Goal: Transaction & Acquisition: Obtain resource

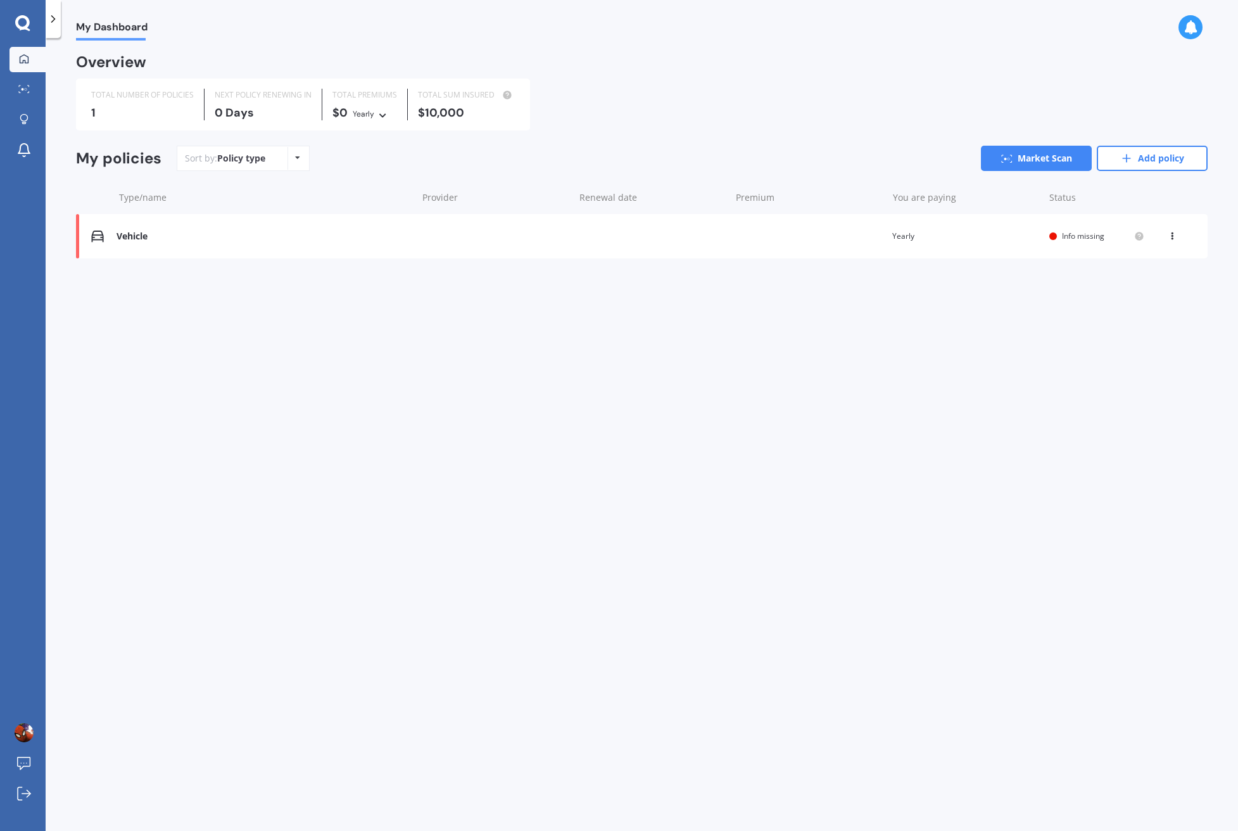
click at [101, 231] on img at bounding box center [97, 236] width 13 height 13
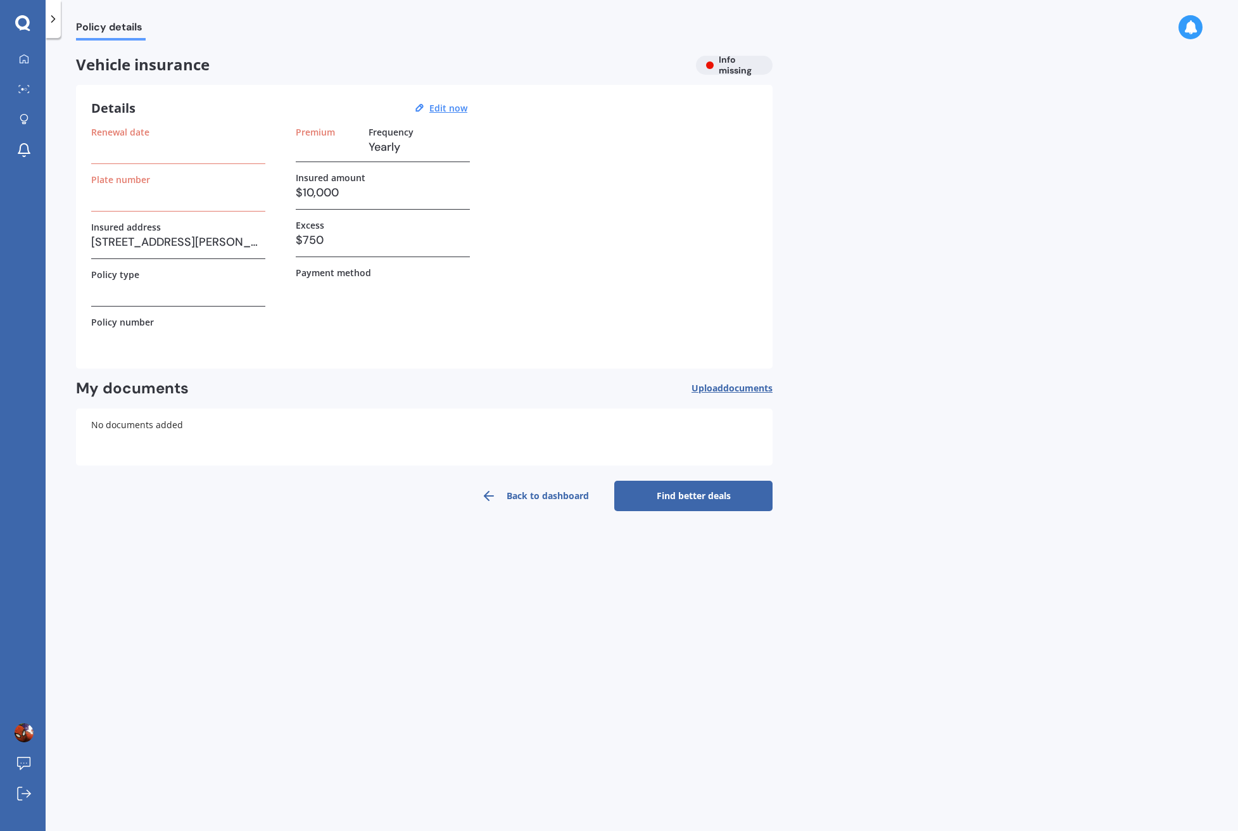
click at [368, 186] on h3 "$10,000" at bounding box center [383, 192] width 174 height 19
click at [324, 196] on h3 "$10,000" at bounding box center [383, 192] width 174 height 19
click at [337, 268] on label "Payment method" at bounding box center [333, 272] width 75 height 11
click at [448, 101] on div "Details Edit now Renewal date Plate number Insured address [STREET_ADDRESS][PER…" at bounding box center [424, 227] width 697 height 284
click at [445, 106] on u "Edit now" at bounding box center [448, 108] width 38 height 12
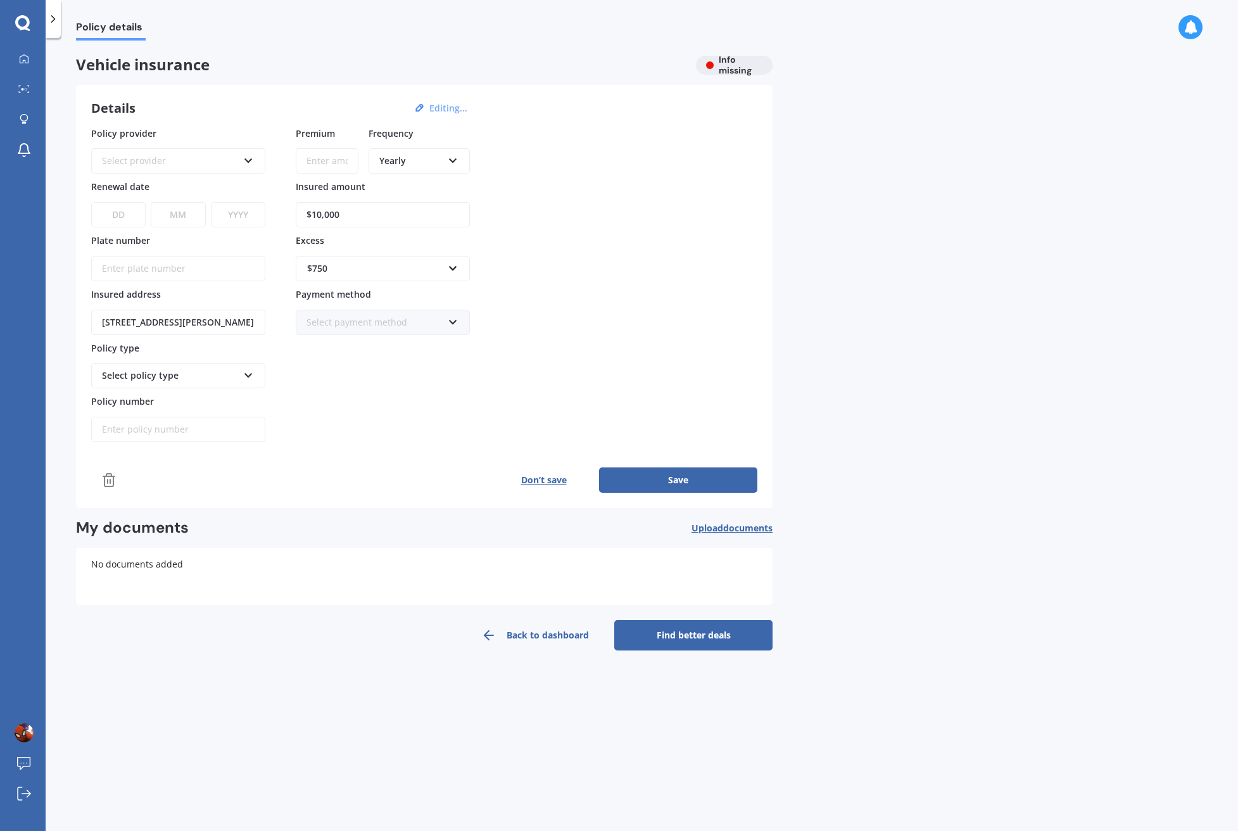
click at [250, 160] on icon at bounding box center [248, 158] width 11 height 9
click at [251, 120] on div "Details Editing... Policy provider AA AA AMI AMP ANZ ASB [PERSON_NAME] Dowa And…" at bounding box center [424, 296] width 697 height 423
click at [519, 633] on link "Back to dashboard" at bounding box center [535, 635] width 158 height 30
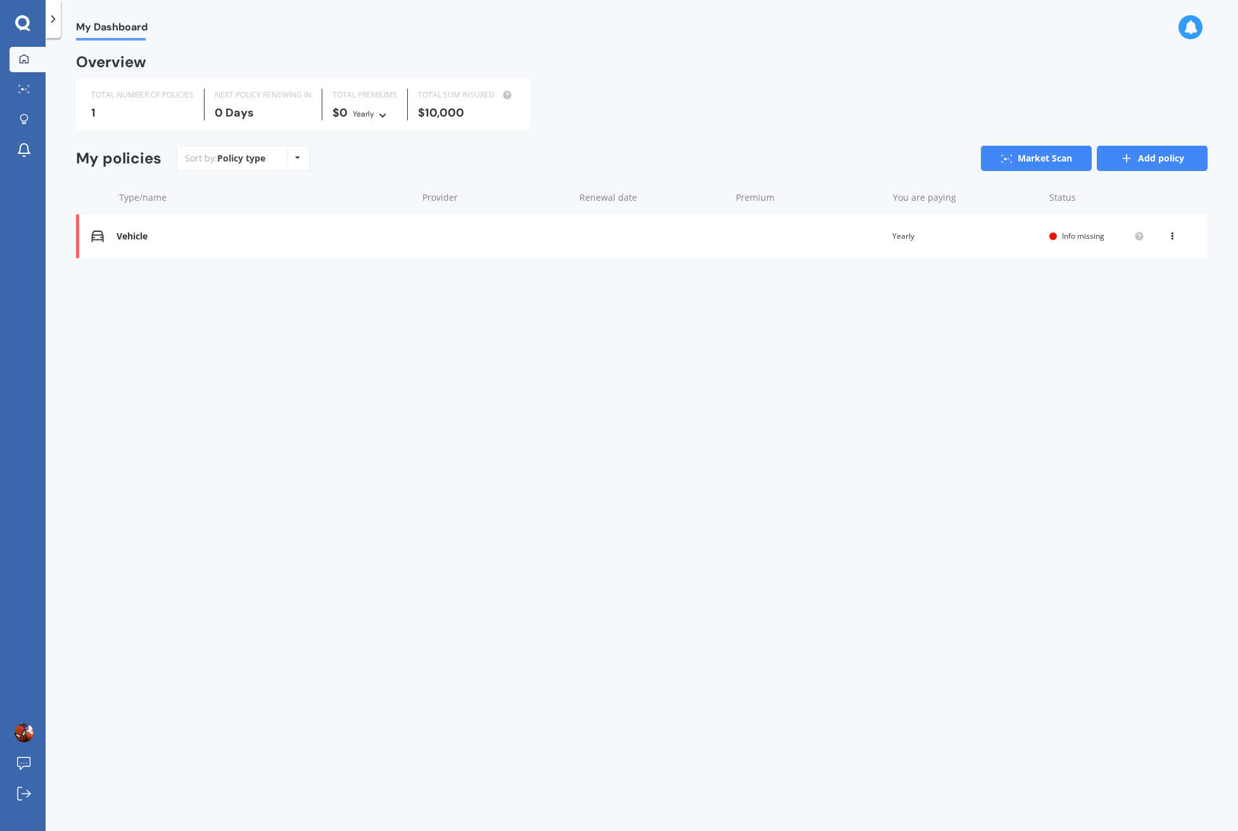
click at [1122, 155] on icon at bounding box center [1126, 158] width 13 height 13
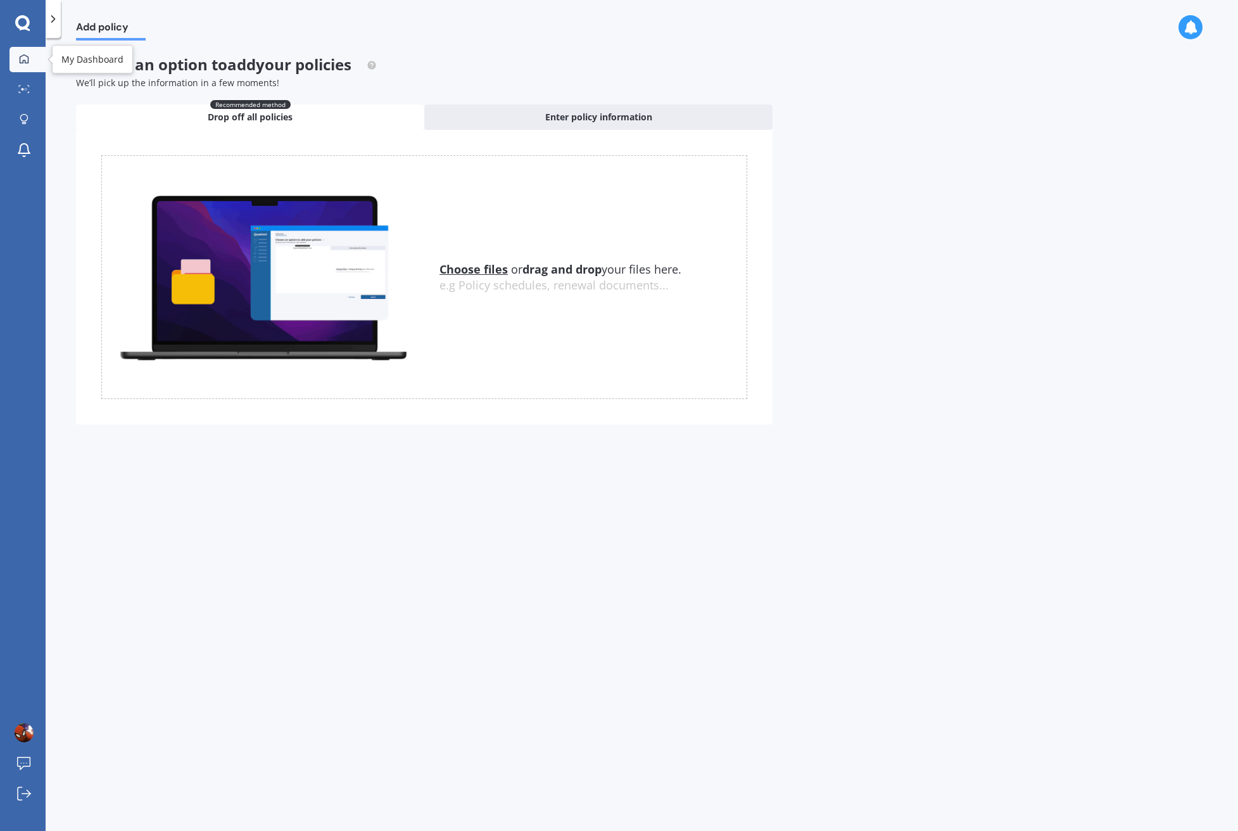
click at [23, 61] on icon at bounding box center [24, 58] width 9 height 9
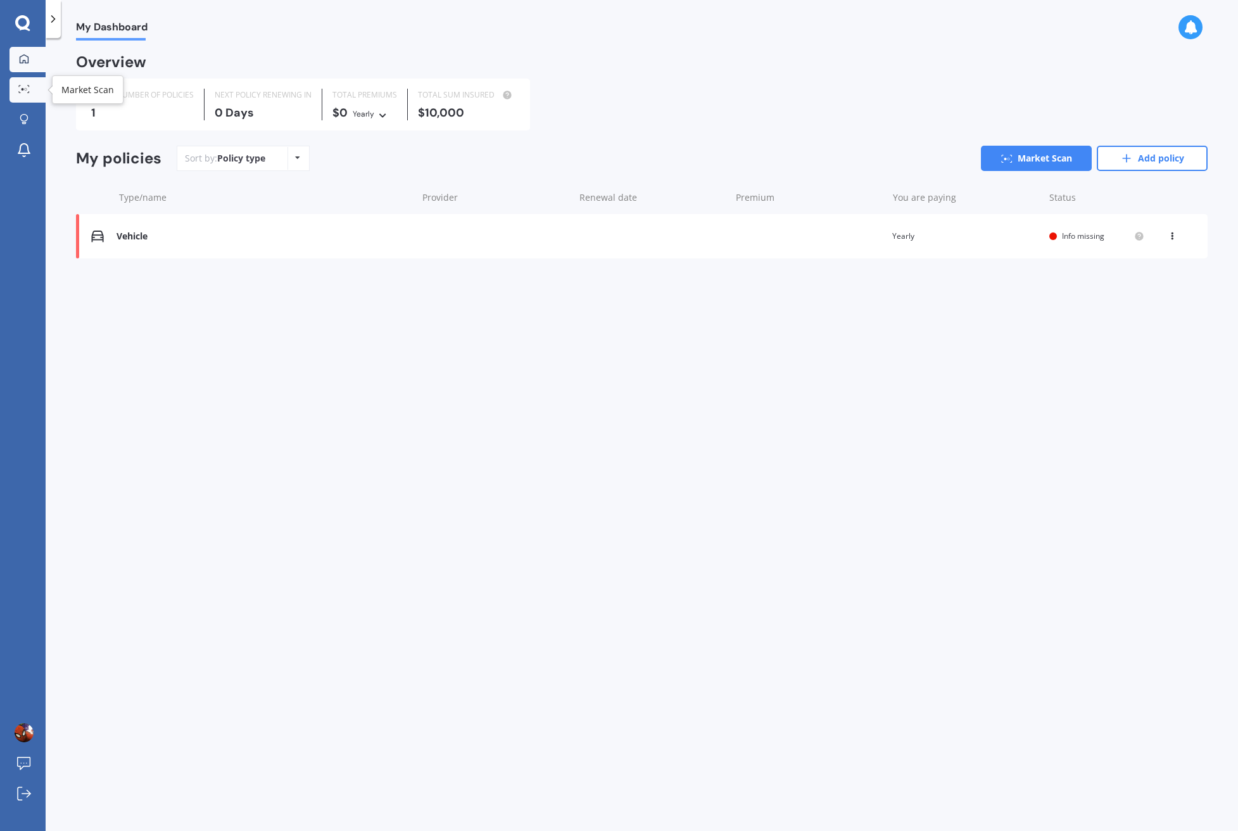
click at [21, 99] on link "Market Scan" at bounding box center [27, 89] width 36 height 25
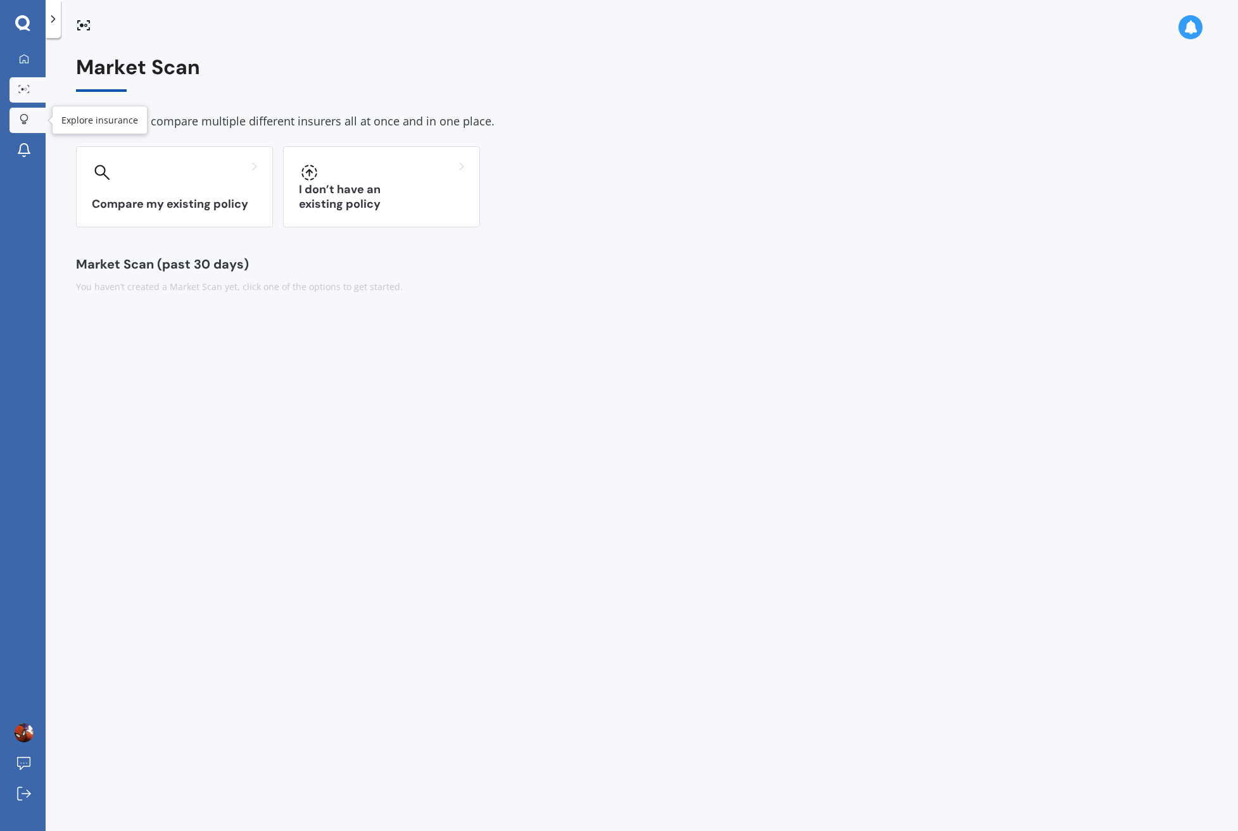
click at [32, 127] on link "Explore insurance" at bounding box center [27, 120] width 36 height 25
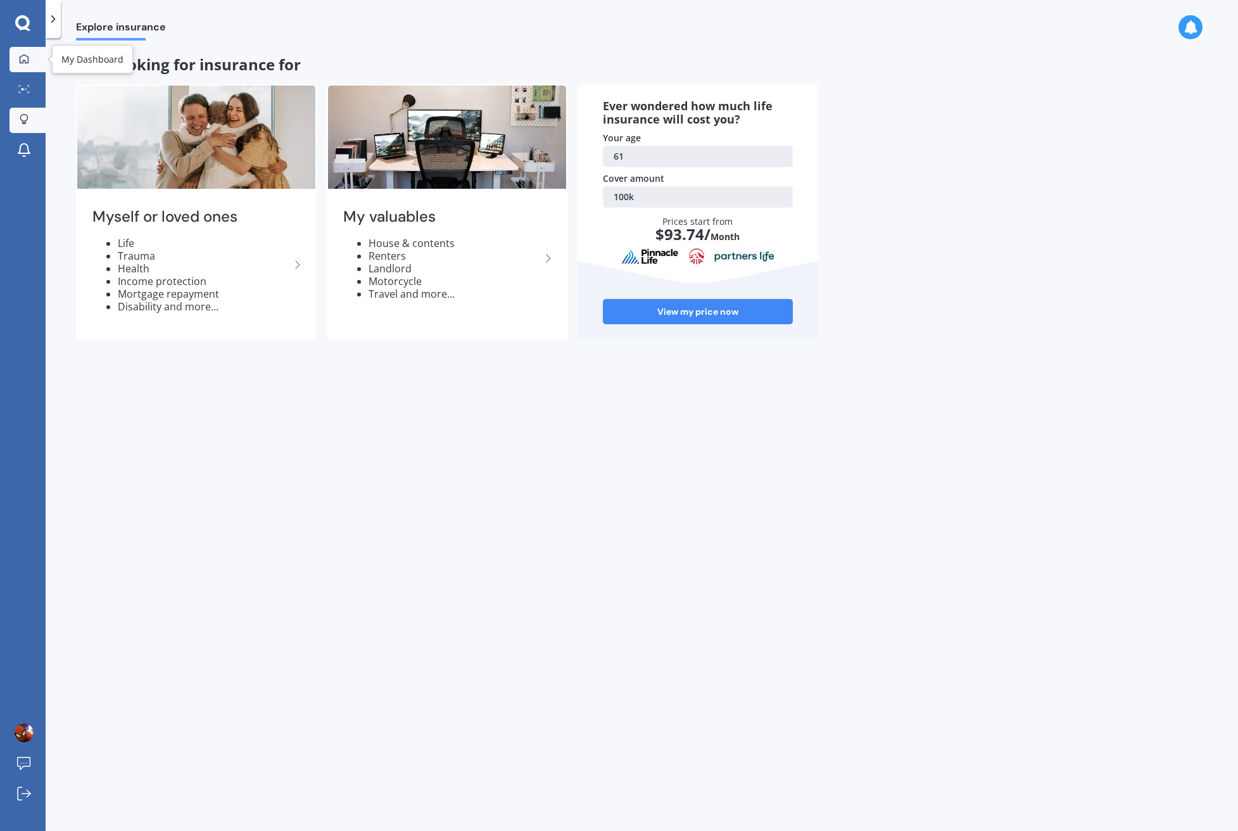
click at [17, 54] on div at bounding box center [24, 59] width 19 height 11
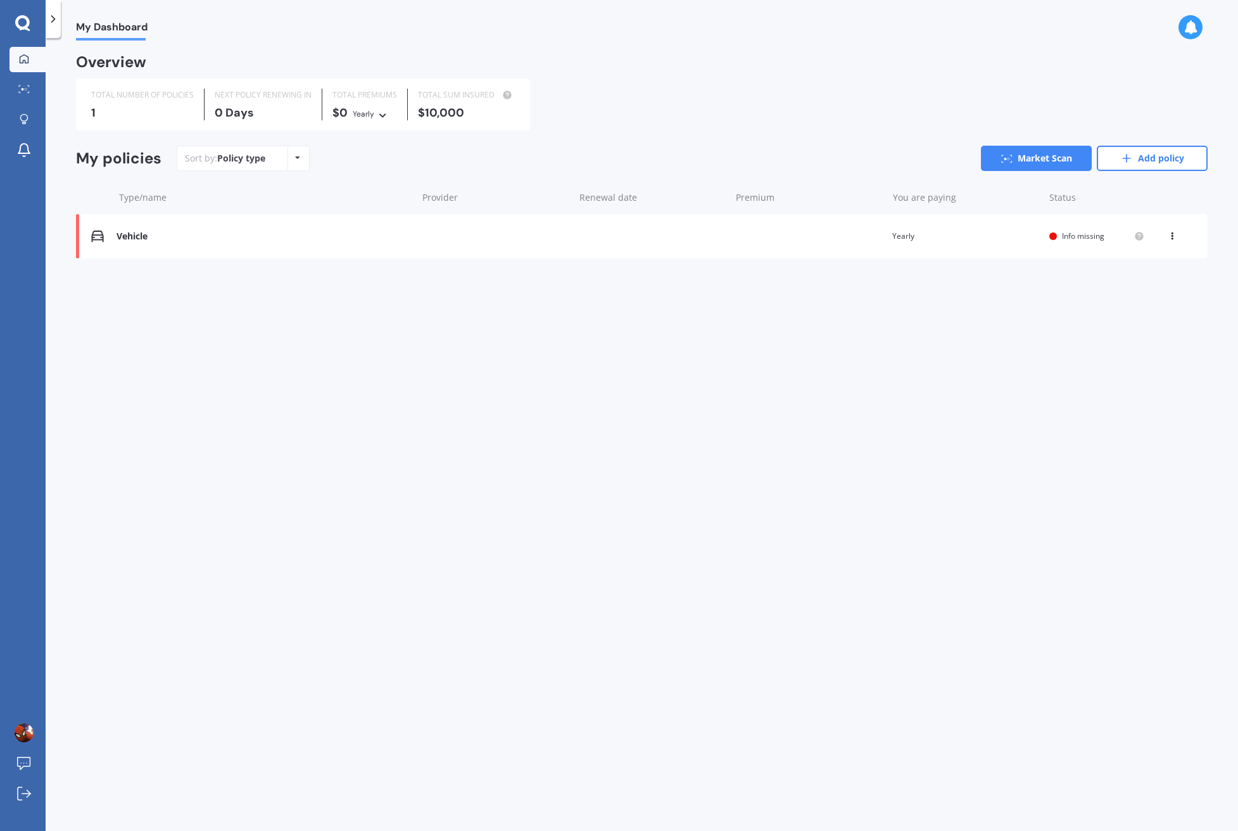
click at [1169, 235] on div "View option View policy Delete" at bounding box center [1173, 236] width 11 height 13
click at [1131, 285] on div "Delete" at bounding box center [1144, 285] width 125 height 25
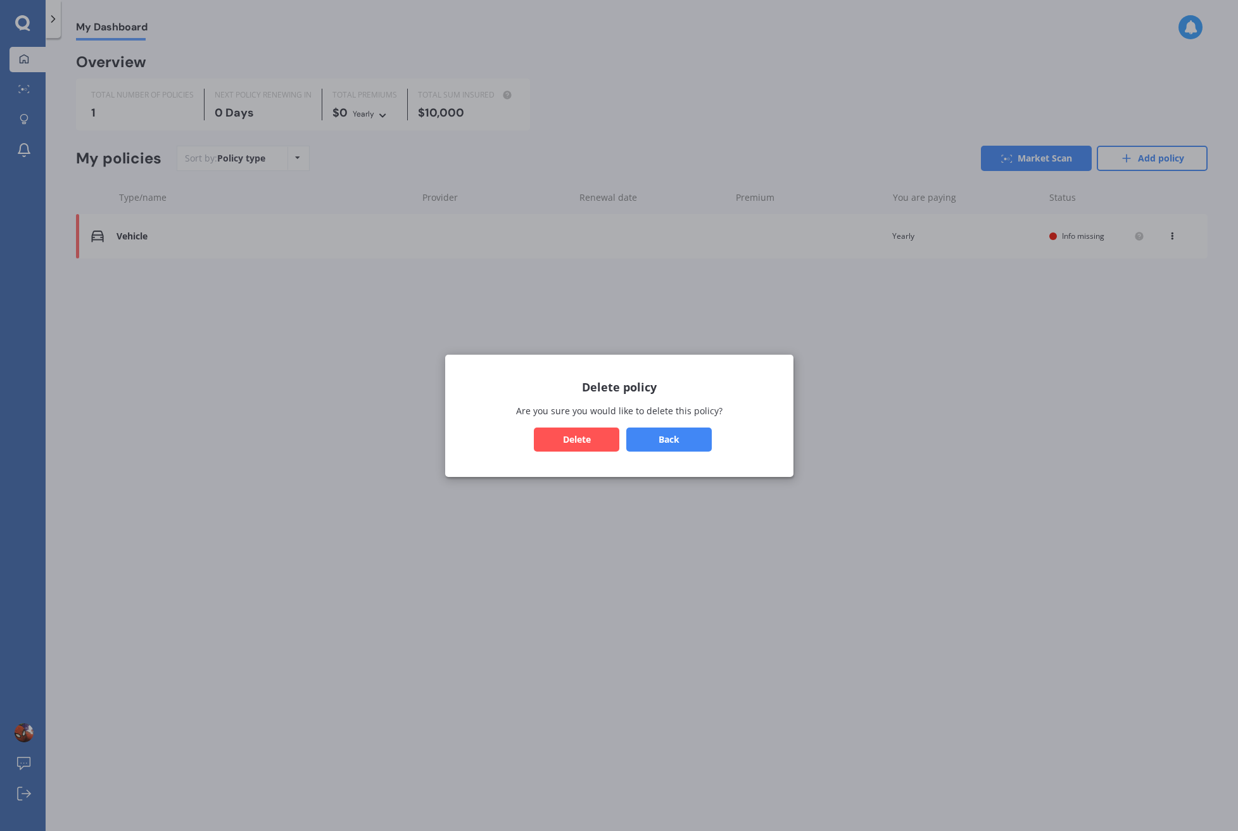
click at [572, 442] on button "Delete" at bounding box center [576, 439] width 85 height 24
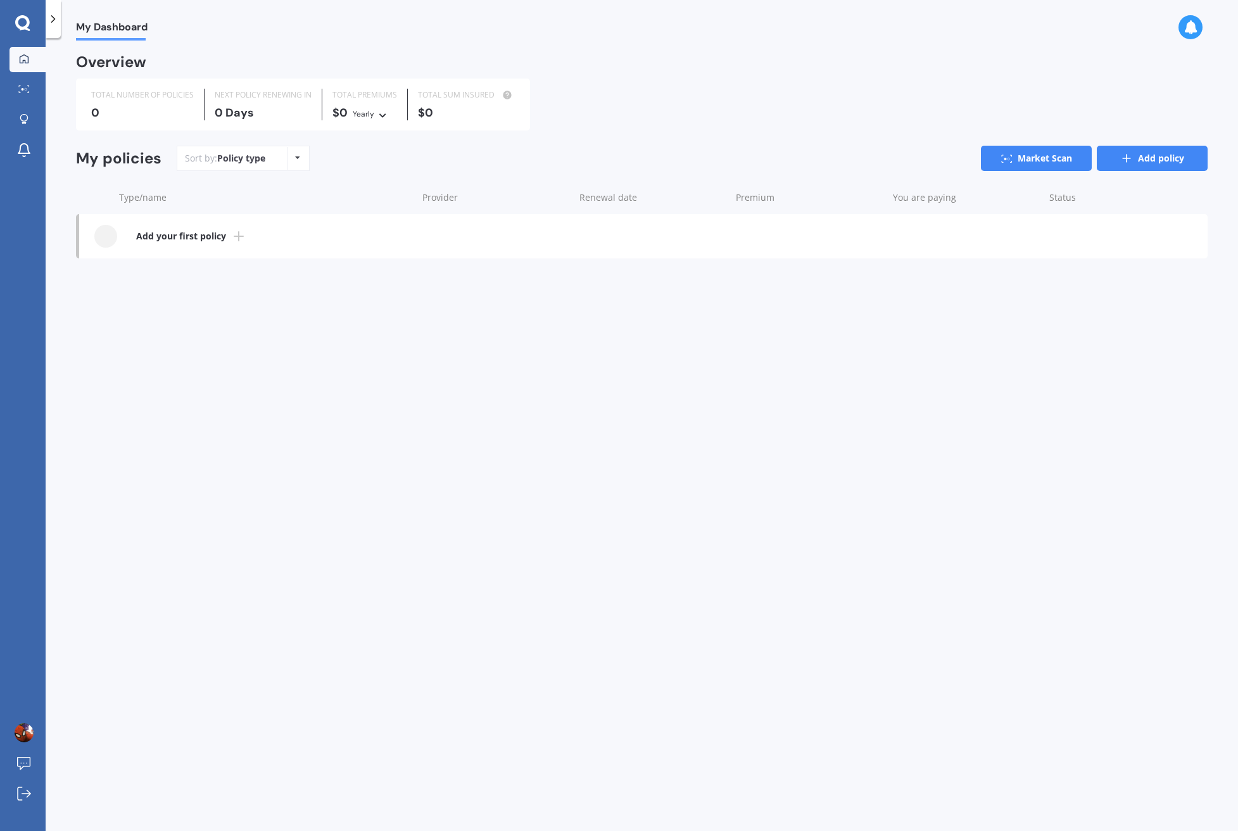
click at [1148, 162] on link "Add policy" at bounding box center [1152, 158] width 111 height 25
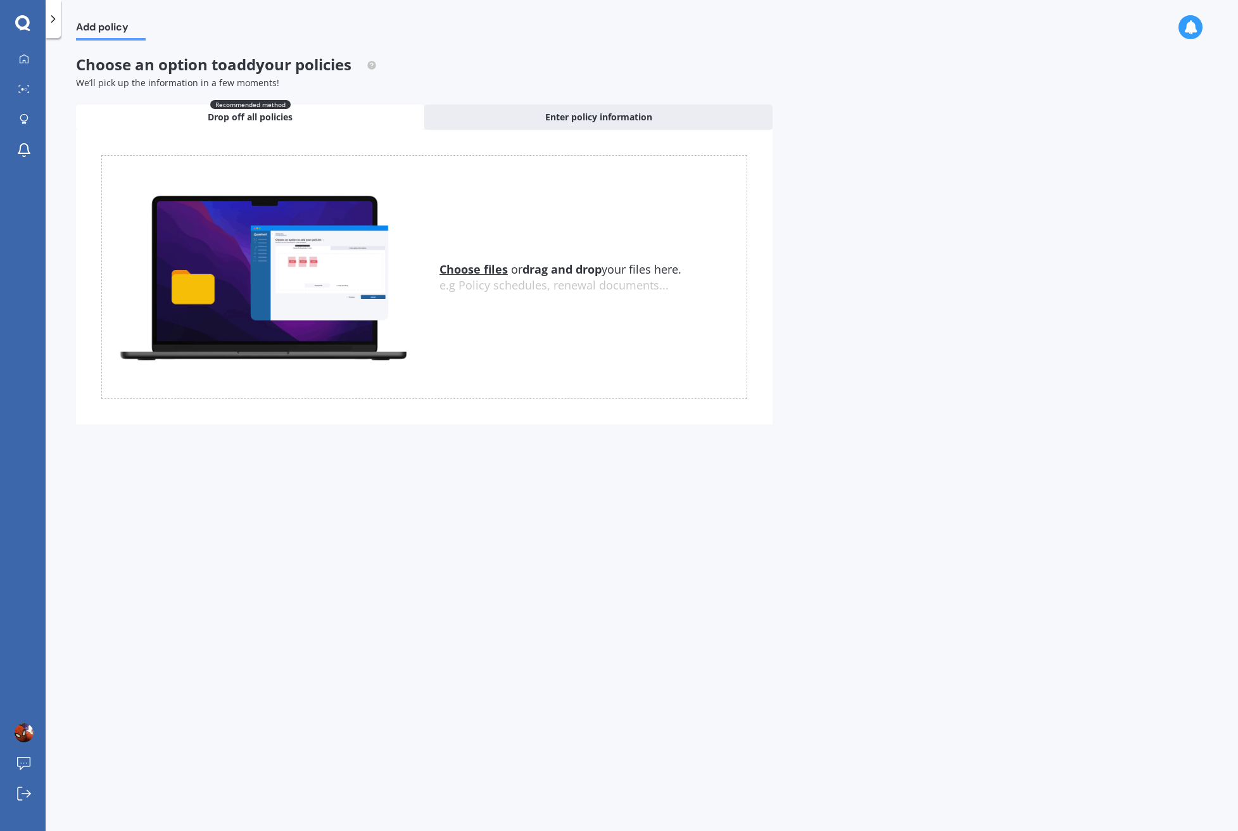
click at [56, 20] on icon at bounding box center [53, 19] width 13 height 13
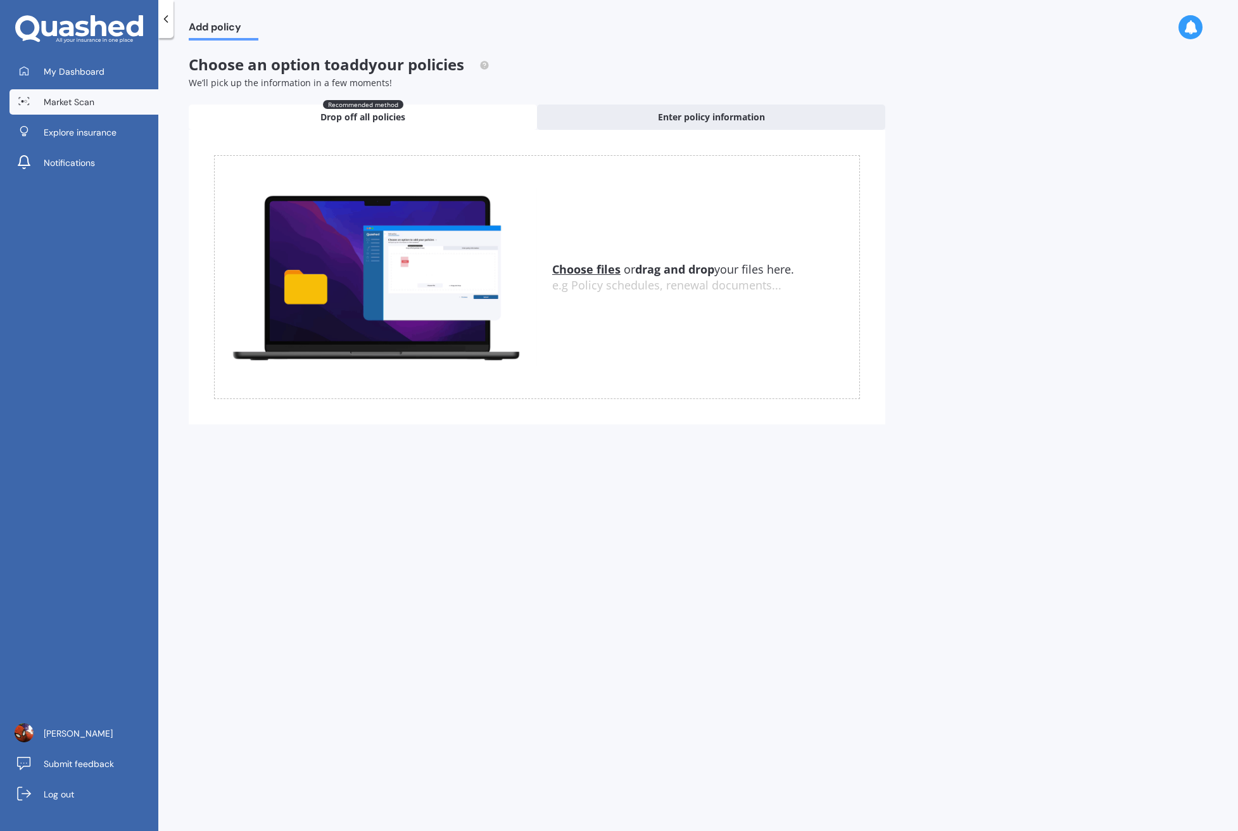
click at [32, 94] on link "Market Scan" at bounding box center [83, 101] width 149 height 25
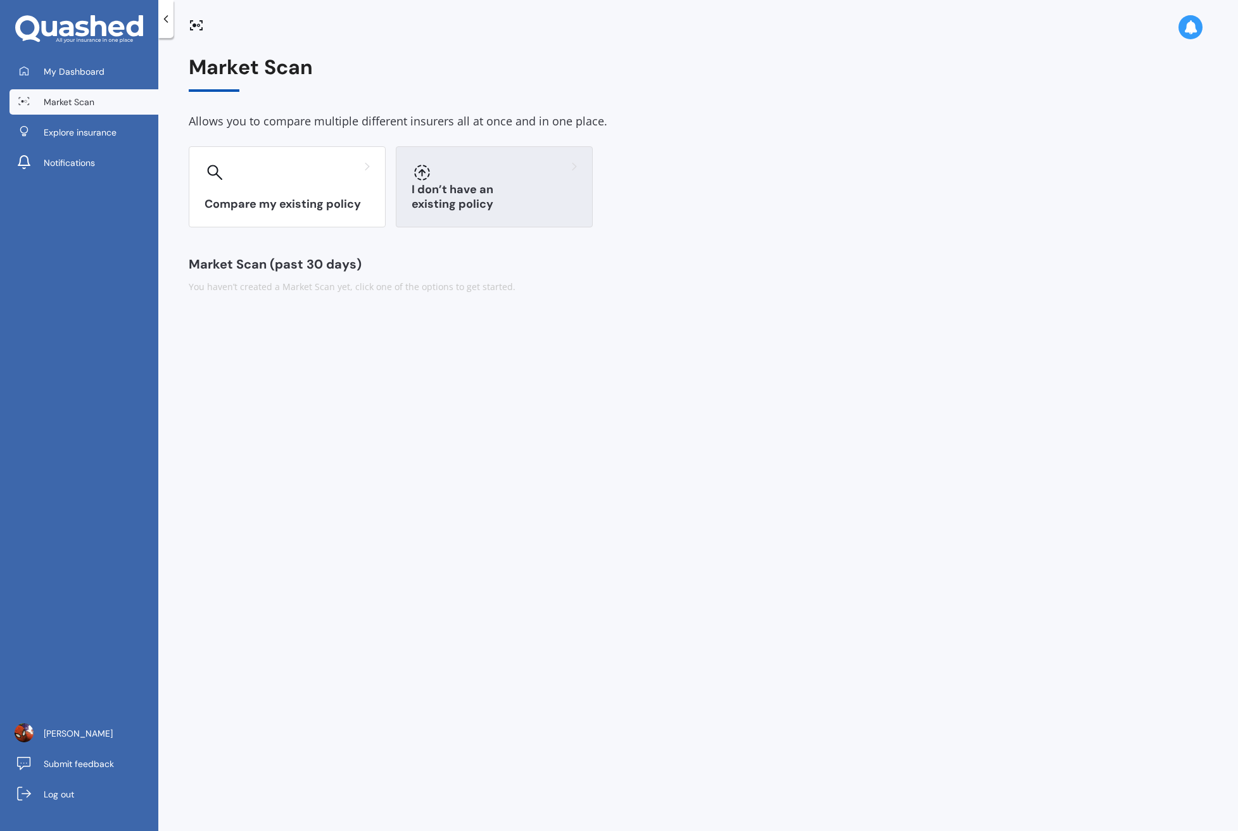
click at [420, 169] on icon at bounding box center [422, 173] width 16 height 16
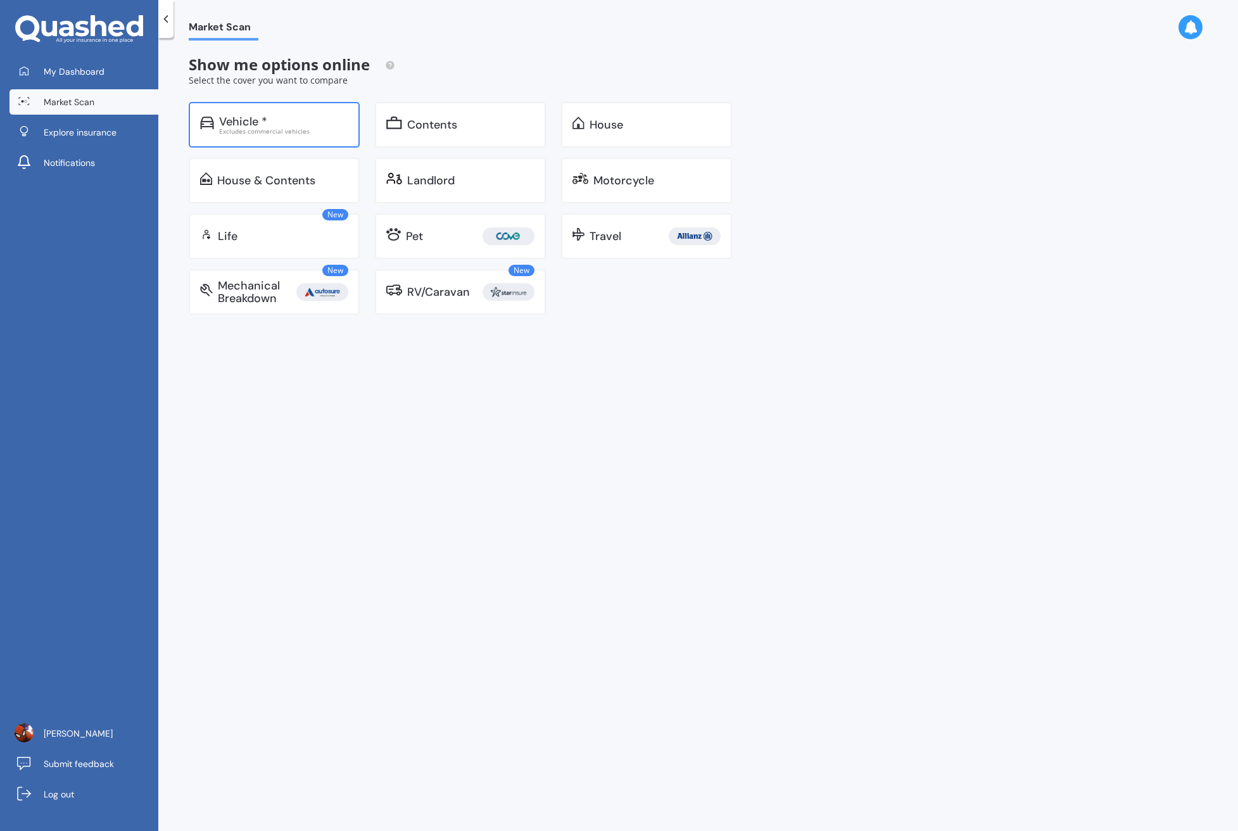
click at [316, 129] on div "Excludes commercial vehicles" at bounding box center [283, 131] width 129 height 6
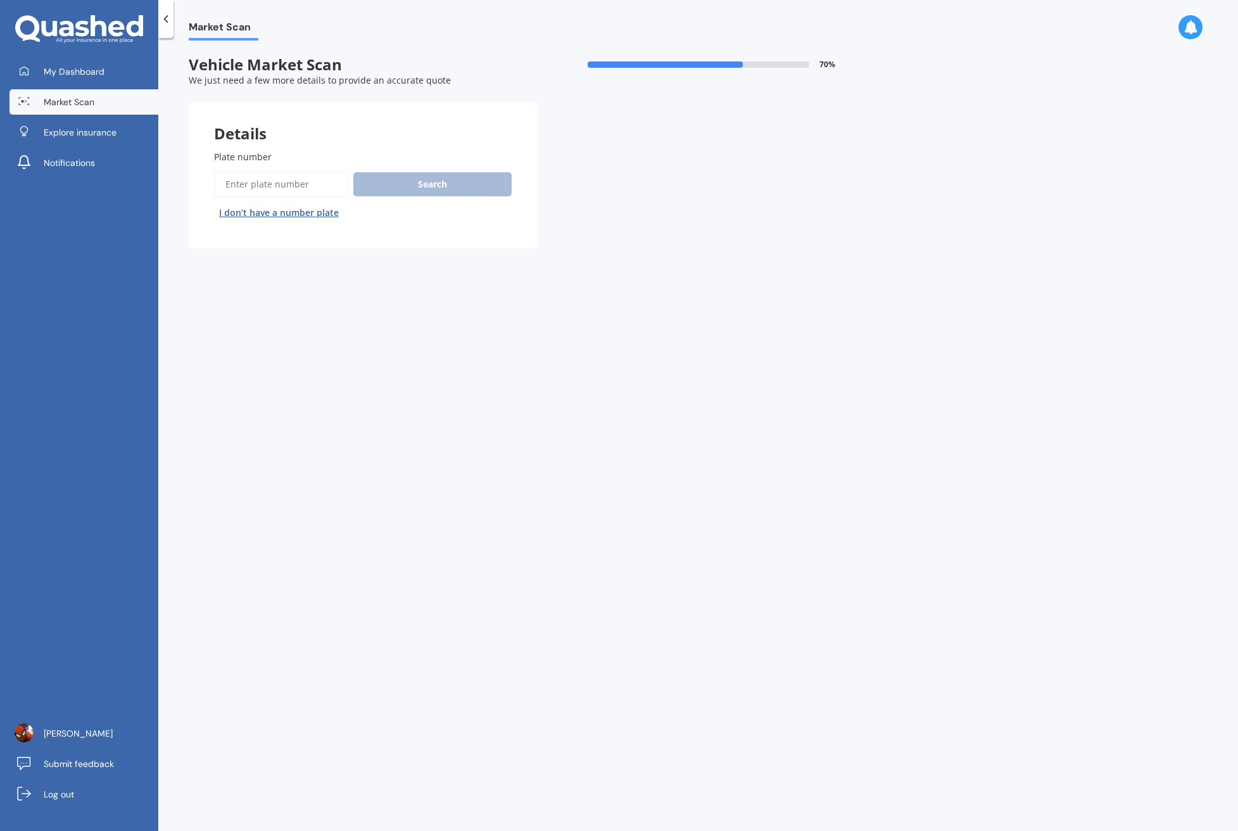
click at [287, 213] on button "I don’t have a number plate" at bounding box center [279, 213] width 130 height 20
select select "03"
select select "12"
select select "1963"
